Goal: Transaction & Acquisition: Register for event/course

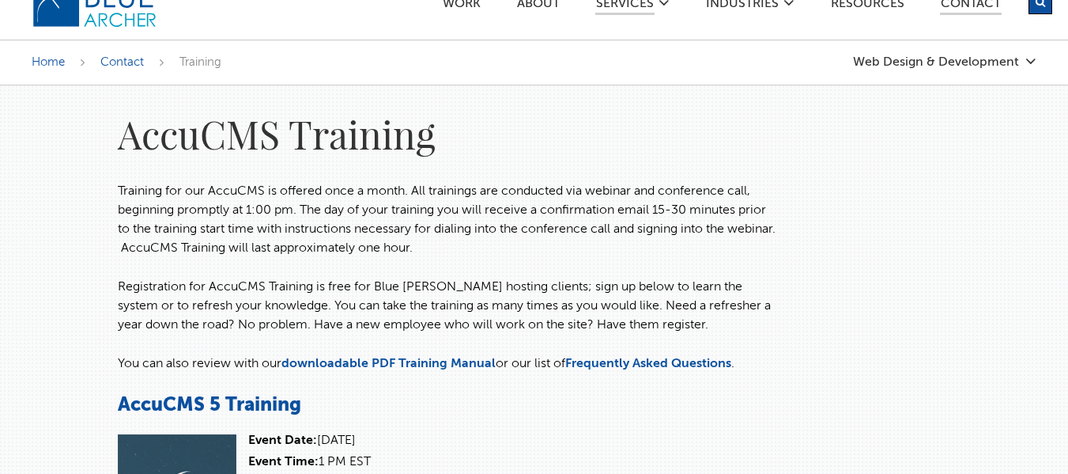
scroll to position [17, 0]
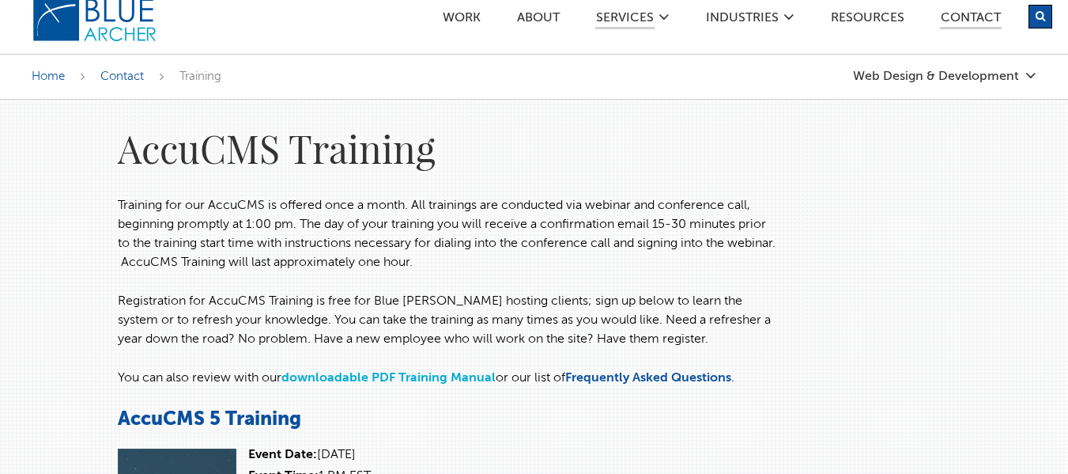
click at [361, 378] on link "downloadable PDF Training Manual" at bounding box center [389, 378] width 214 height 13
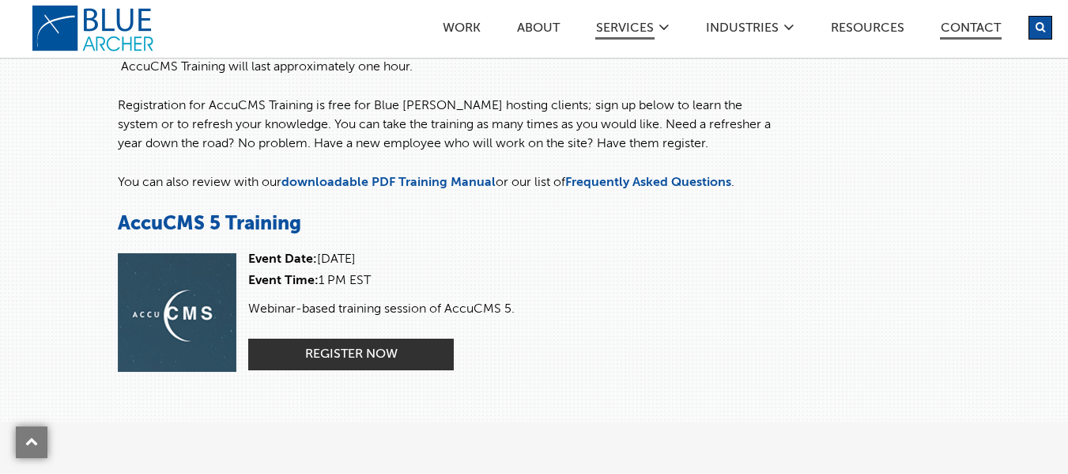
scroll to position [229, 0]
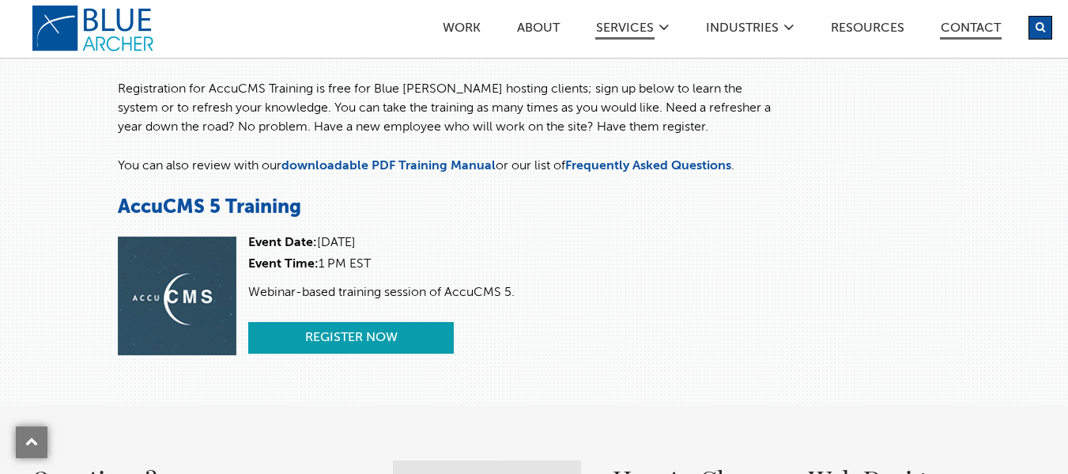
click at [360, 335] on link "Register Now" at bounding box center [351, 338] width 206 height 32
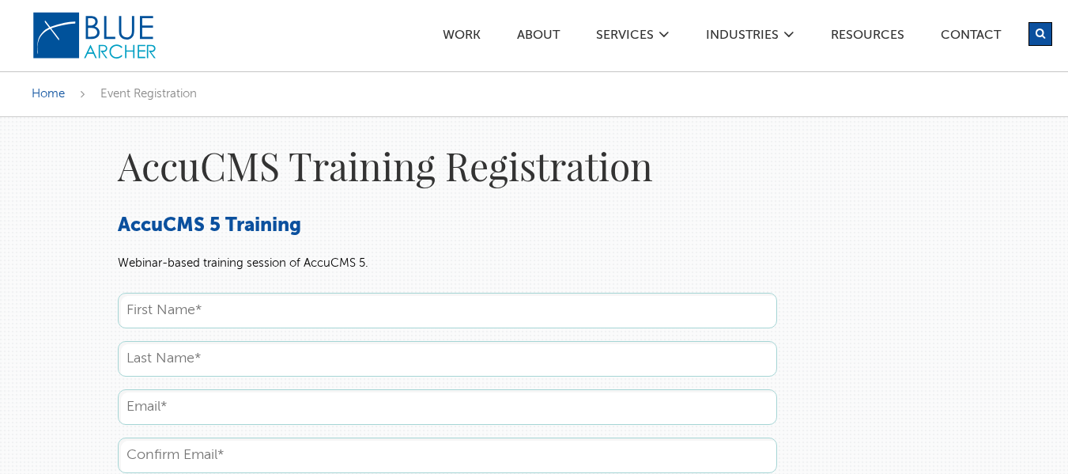
drag, startPoint x: 0, startPoint y: 0, endPoint x: 393, endPoint y: 304, distance: 496.7
click at [393, 304] on input "text" at bounding box center [448, 311] width 660 height 36
type input "Adriana"
type input "Lee"
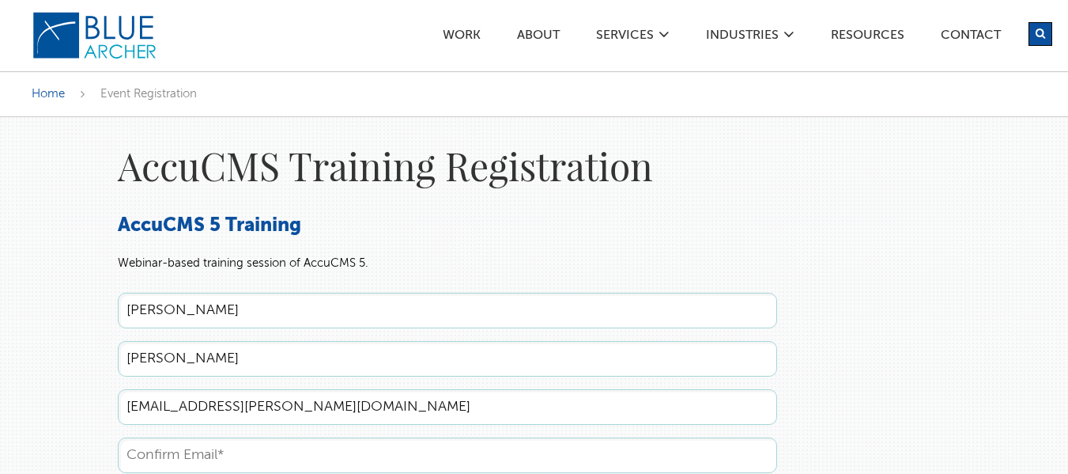
type input "adriana.lee@form10.com"
drag, startPoint x: 930, startPoint y: 306, endPoint x: 1019, endPoint y: 238, distance: 111.7
click at [938, 300] on div "AccuCMS Training Registration AccuCMS 5 Training Webinar-based training session…" at bounding box center [534, 411] width 1068 height 588
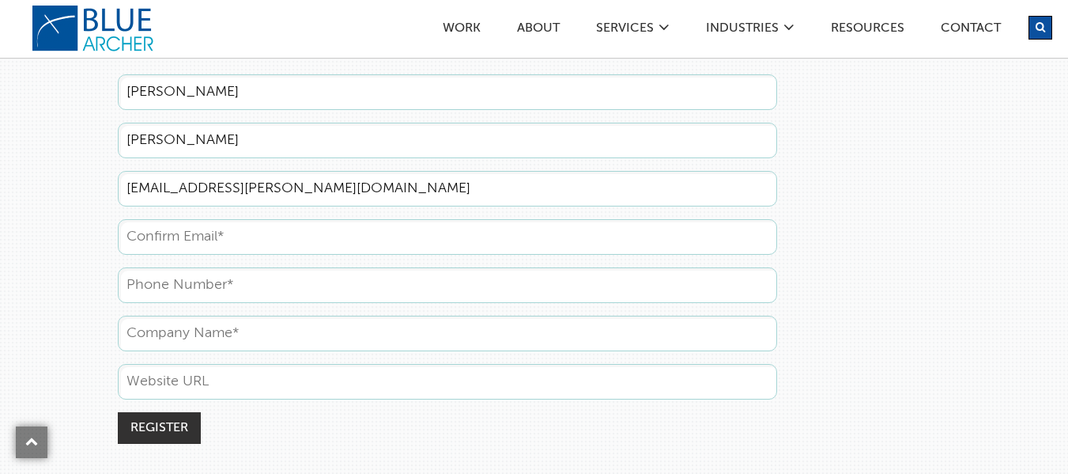
scroll to position [224, 0]
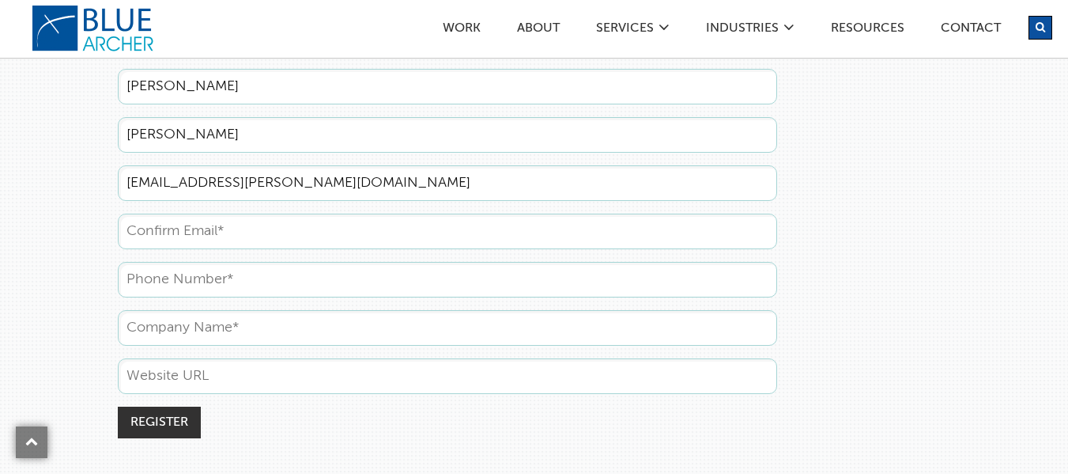
click at [703, 231] on input "text" at bounding box center [448, 232] width 660 height 36
type input "adriana.lee@form10.com"
click at [658, 273] on input "text" at bounding box center [448, 280] width 660 height 36
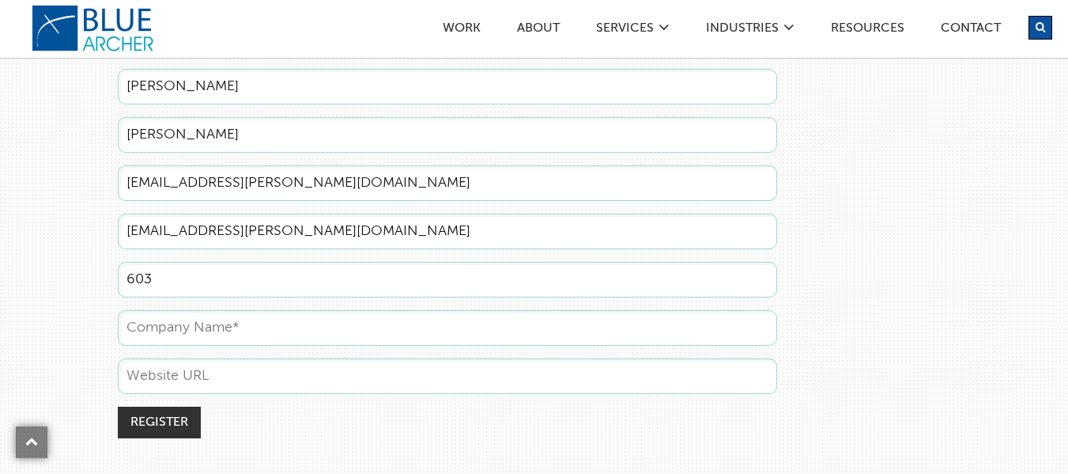
type input "6035662741"
type input "Crochet Creations by Teresa"
drag, startPoint x: 308, startPoint y: 335, endPoint x: 59, endPoint y: 334, distance: 249.1
click at [59, 334] on div "AccuCMS Training Registration AccuCMS 5 Training Webinar-based training session…" at bounding box center [534, 187] width 1068 height 588
type input "Form 10 Group"
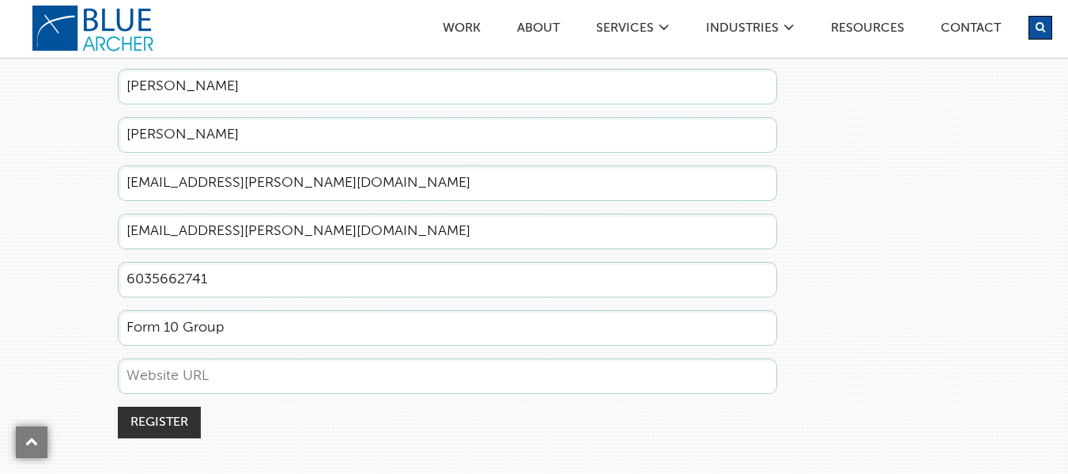
click at [176, 380] on input "text" at bounding box center [448, 376] width 660 height 36
type input "www.form10.com"
click at [168, 428] on input "Register" at bounding box center [159, 422] width 83 height 32
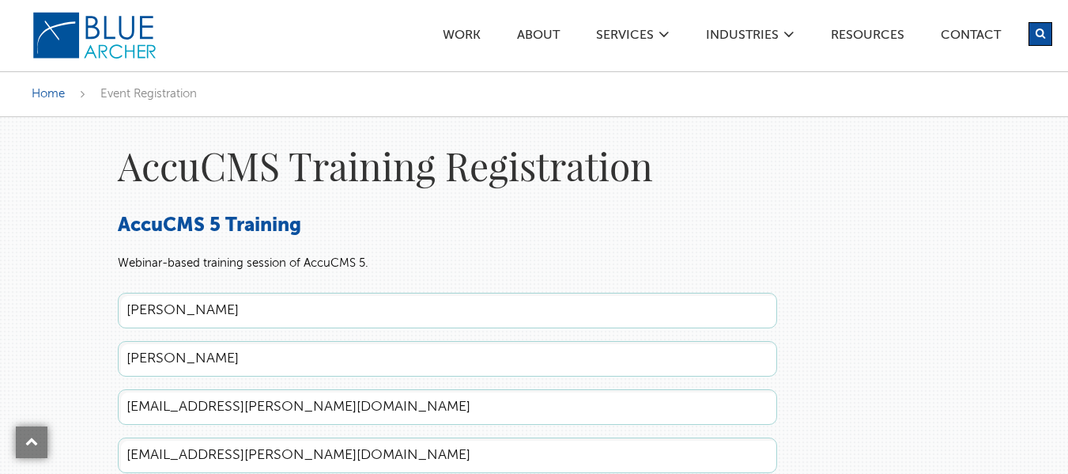
scroll to position [223, 0]
